Goal: Task Accomplishment & Management: Manage account settings

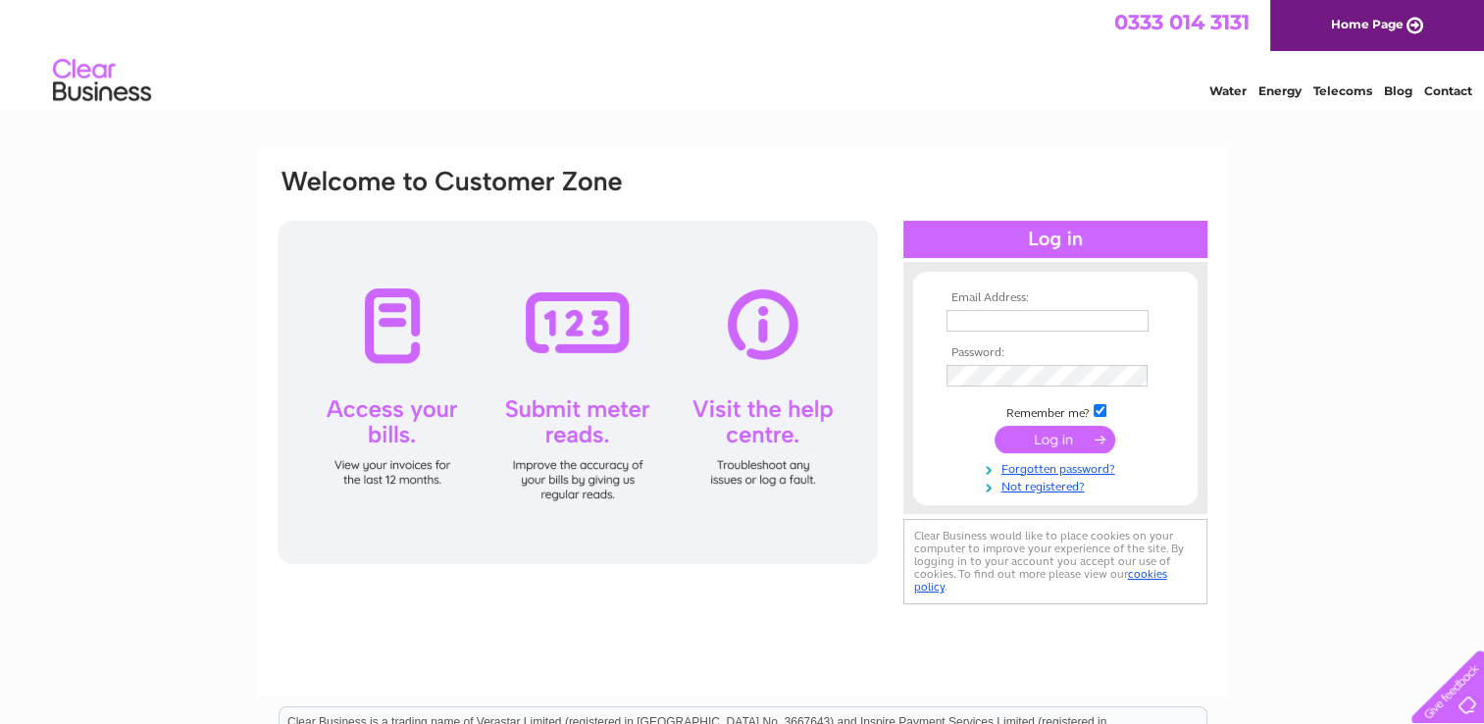
click at [974, 317] on input "text" at bounding box center [1047, 321] width 202 height 22
type input "[PERSON_NAME][EMAIL_ADDRESS][PERSON_NAME][DOMAIN_NAME]"
click at [995, 427] on input "submit" at bounding box center [1055, 440] width 121 height 27
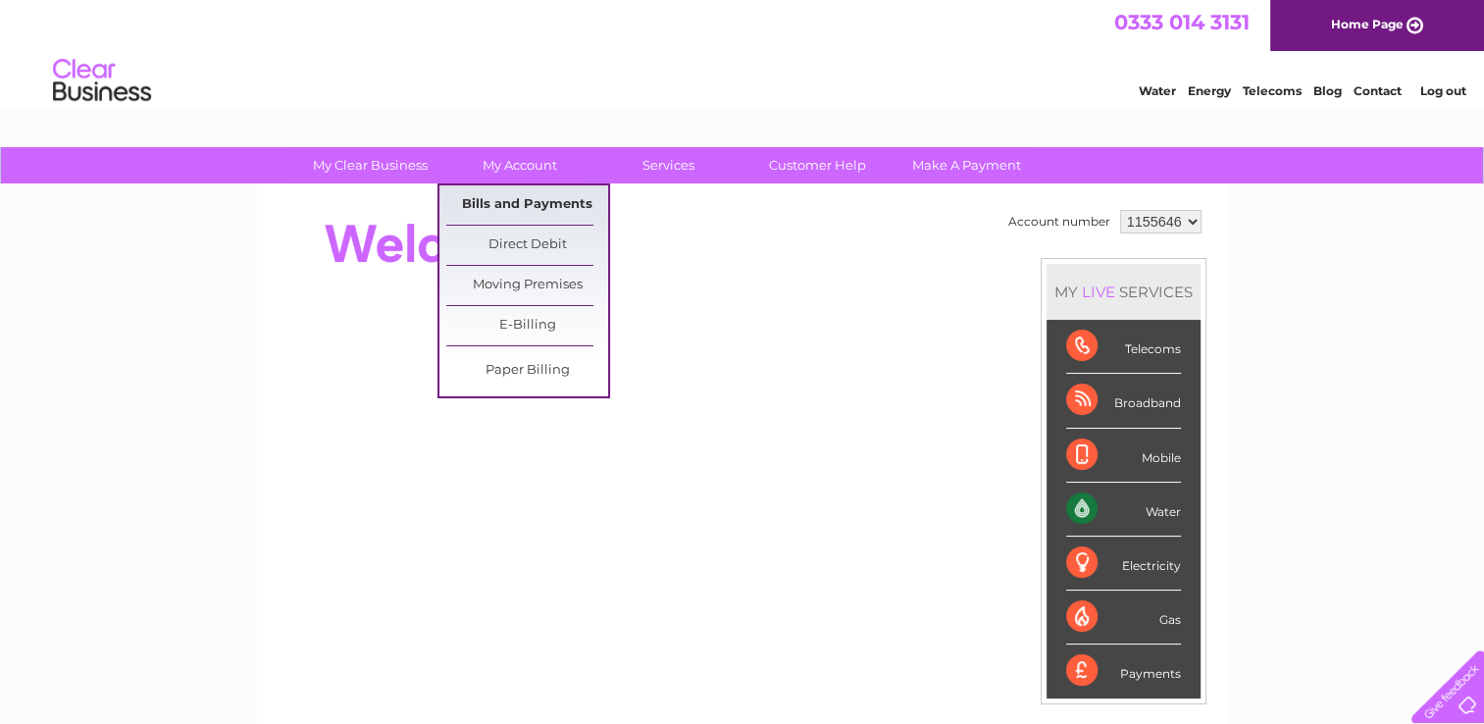
click at [540, 206] on link "Bills and Payments" at bounding box center [527, 204] width 162 height 39
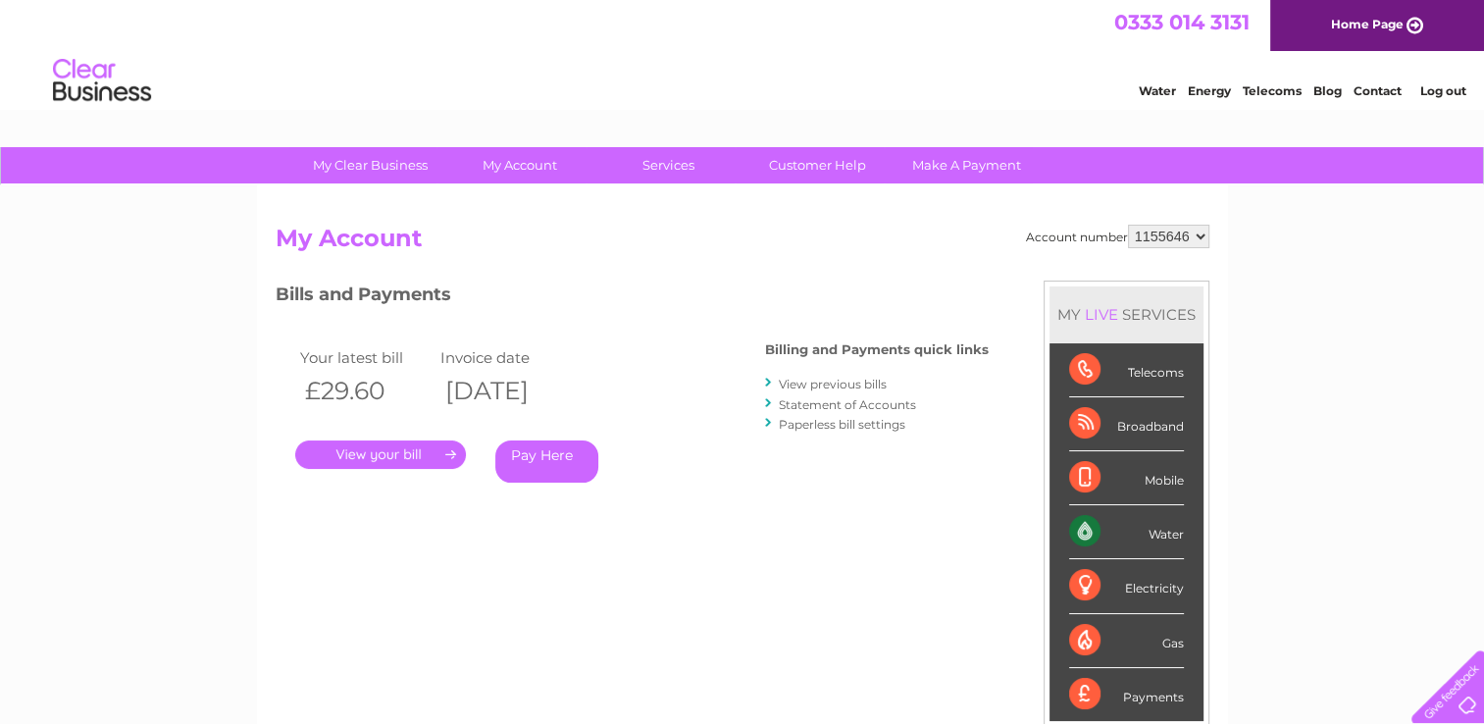
click at [432, 447] on link "." at bounding box center [380, 454] width 171 height 28
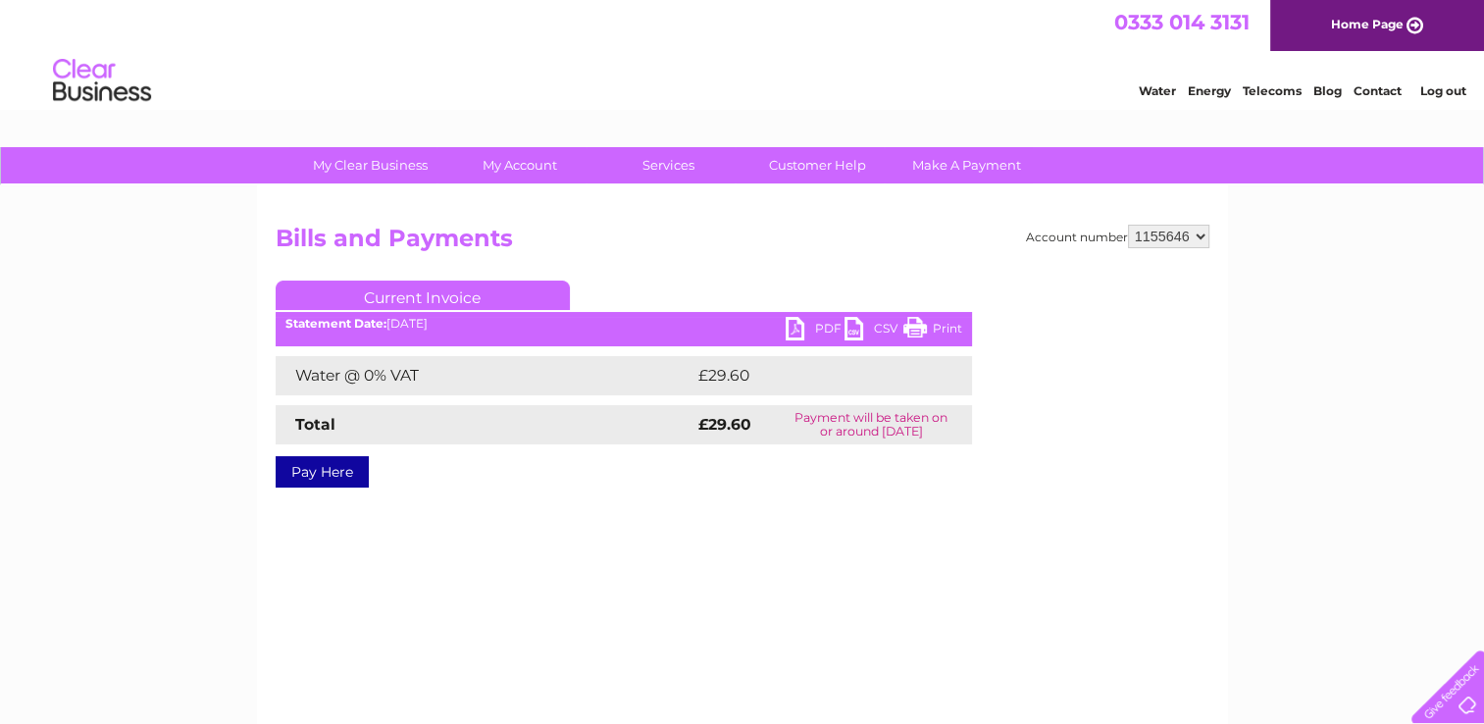
click at [808, 328] on link "PDF" at bounding box center [815, 331] width 59 height 28
